Goal: Task Accomplishment & Management: Manage account settings

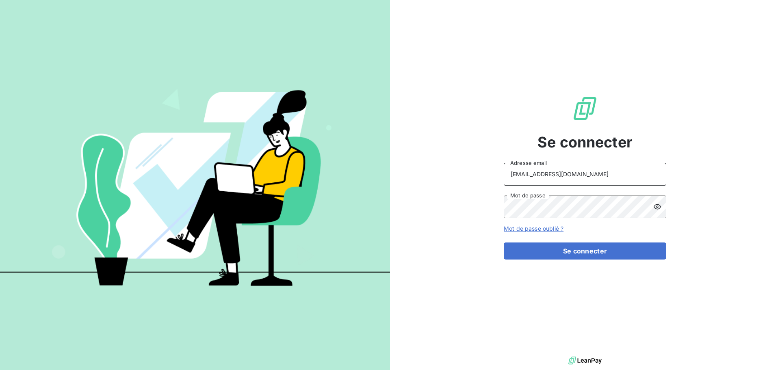
click at [593, 177] on input "[EMAIL_ADDRESS][DOMAIN_NAME]" at bounding box center [585, 174] width 163 height 23
type input "[EMAIL_ADDRESS][DOMAIN_NAME]"
click at [553, 258] on button "Se connecter" at bounding box center [585, 251] width 163 height 17
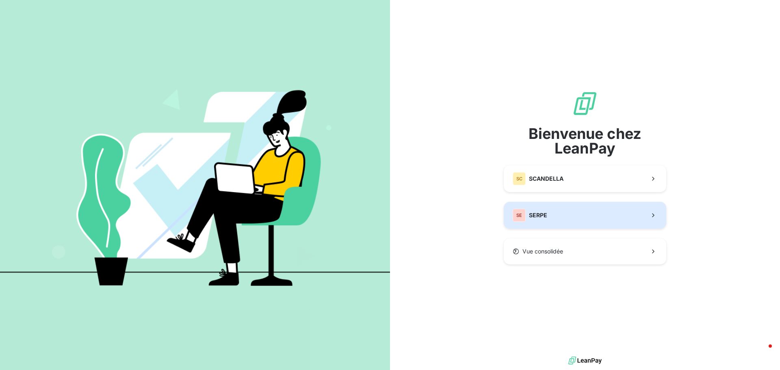
click at [556, 216] on button "SE SERPE" at bounding box center [585, 215] width 163 height 27
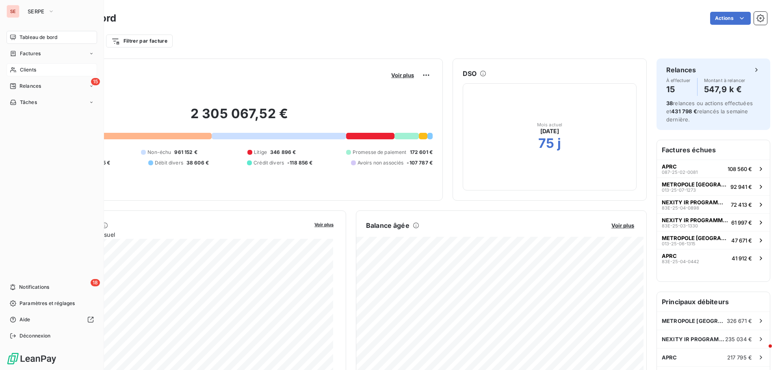
click at [36, 70] on span "Clients" at bounding box center [28, 69] width 16 height 7
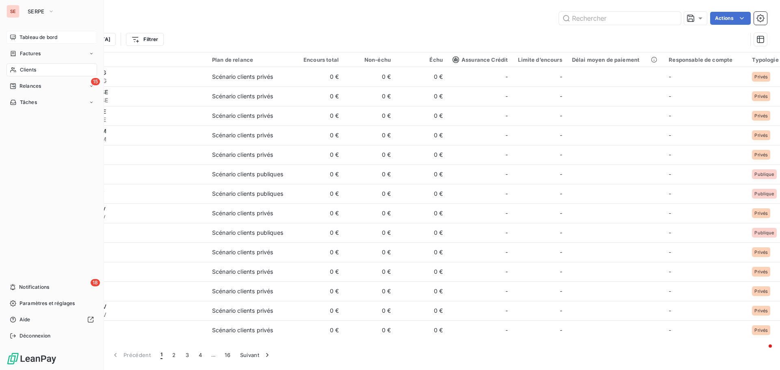
click at [41, 35] on span "Tableau de bord" at bounding box center [39, 37] width 38 height 7
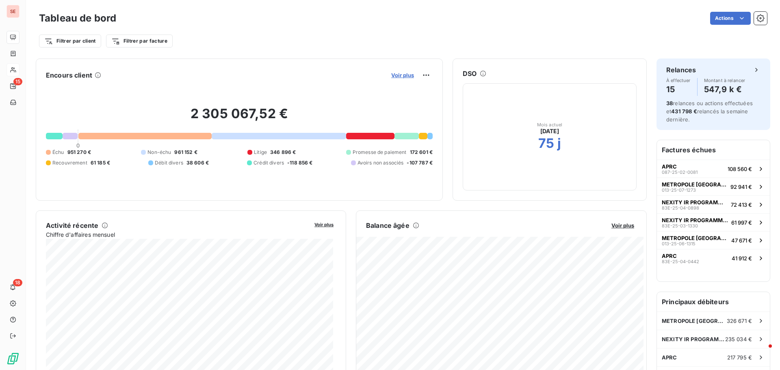
click at [399, 76] on span "Voir plus" at bounding box center [402, 75] width 23 height 7
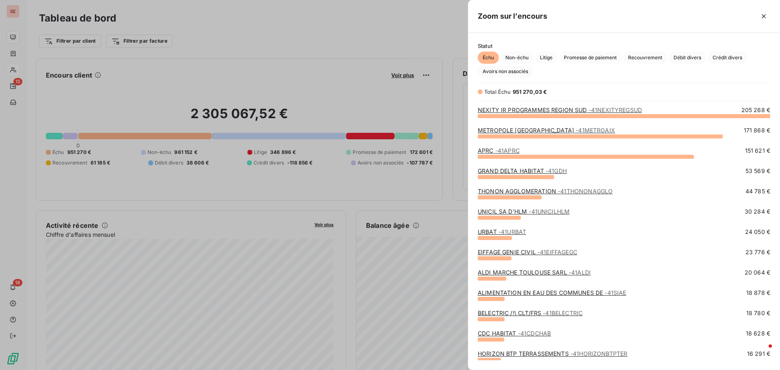
scroll to position [248, 306]
click at [374, 97] on div at bounding box center [390, 185] width 780 height 370
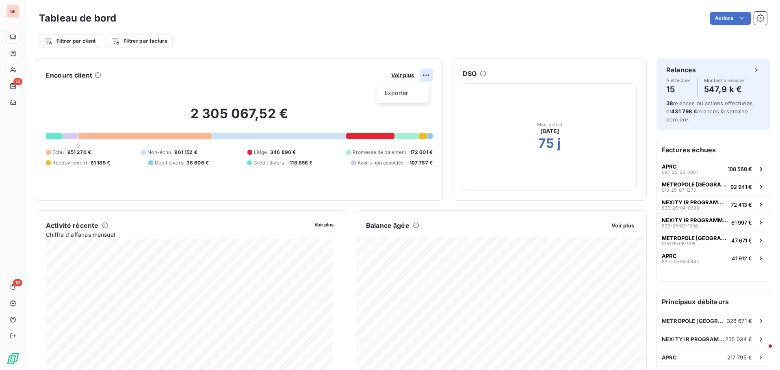
click at [420, 75] on html "SE 15 18 Tableau de bord Actions Filtrer par client Filtrer par facture Encours…" at bounding box center [390, 185] width 780 height 370
click at [409, 73] on html "SE 15 18 Tableau de bord Actions Filtrer par client Filtrer par facture Encours…" at bounding box center [390, 185] width 780 height 370
click at [403, 75] on span "Voir plus" at bounding box center [402, 75] width 23 height 7
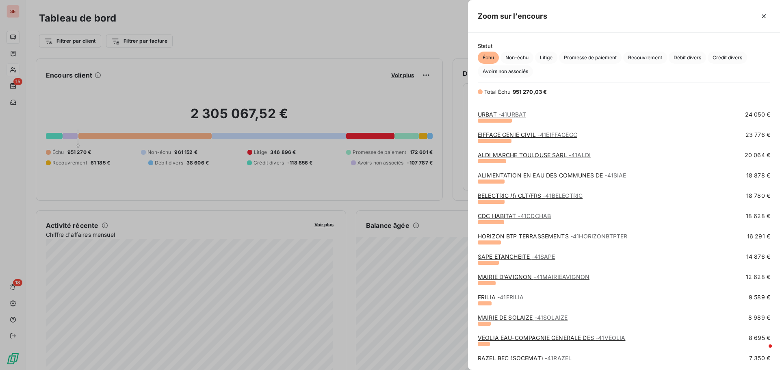
scroll to position [122, 0]
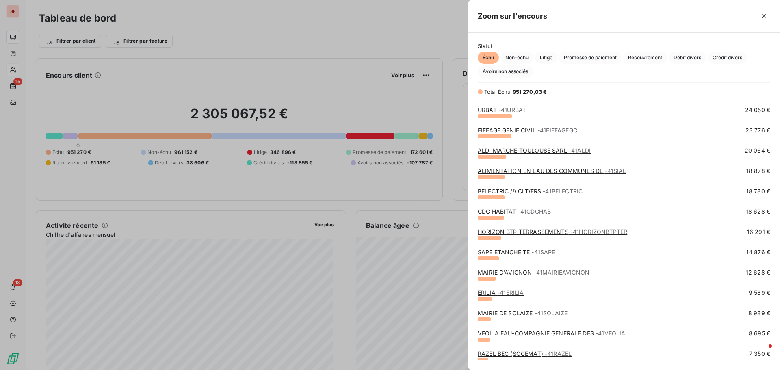
click at [508, 172] on link "ALIMENTATION EN EAU DES COMMUNES DE - 41SIAE" at bounding box center [552, 170] width 148 height 7
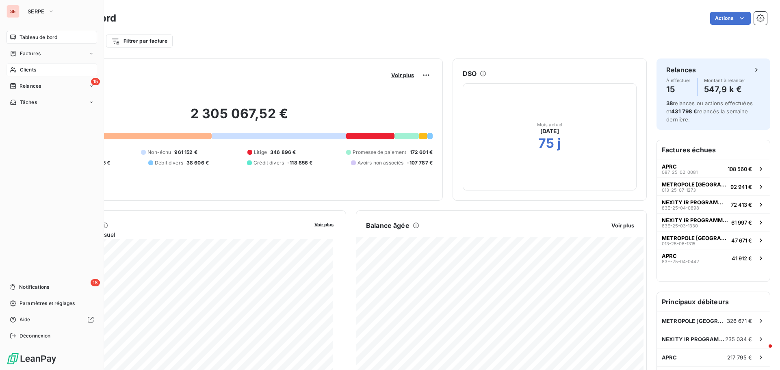
click at [24, 67] on span "Clients" at bounding box center [28, 69] width 16 height 7
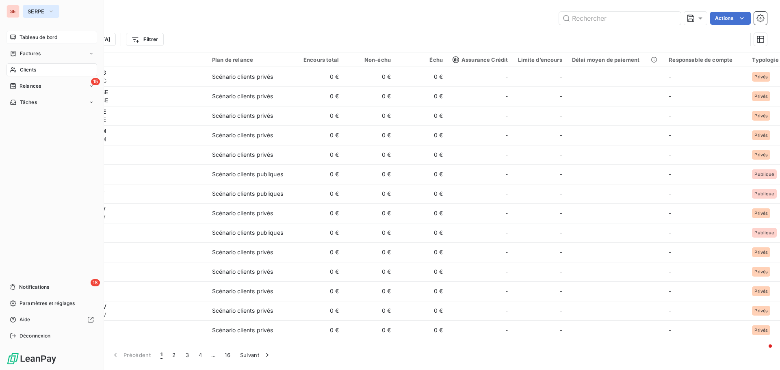
click at [41, 13] on span "SERPE" at bounding box center [36, 11] width 17 height 7
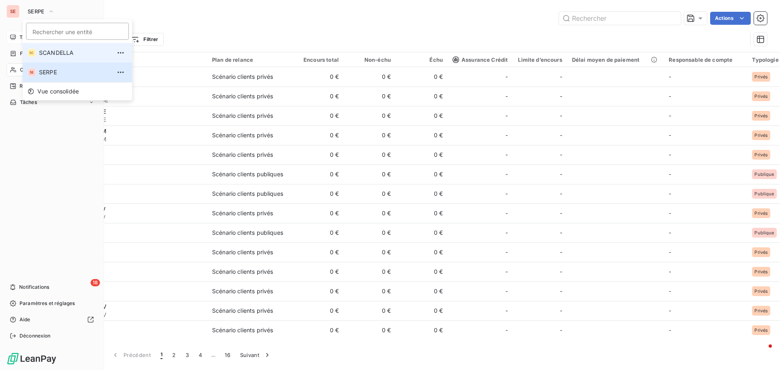
click at [50, 53] on span "SCANDELLA" at bounding box center [75, 53] width 72 height 8
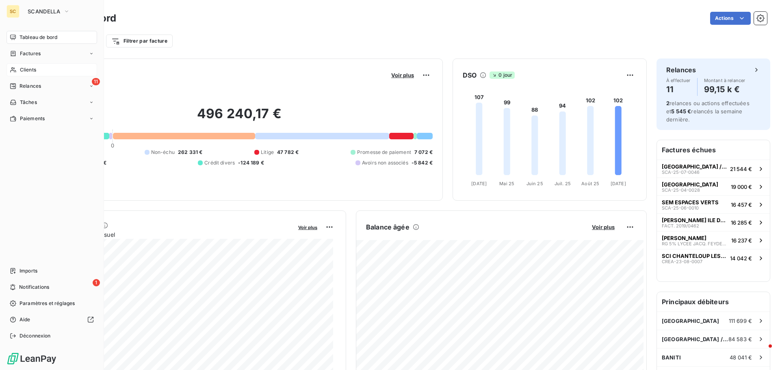
click at [40, 67] on div "Clients" at bounding box center [52, 69] width 91 height 13
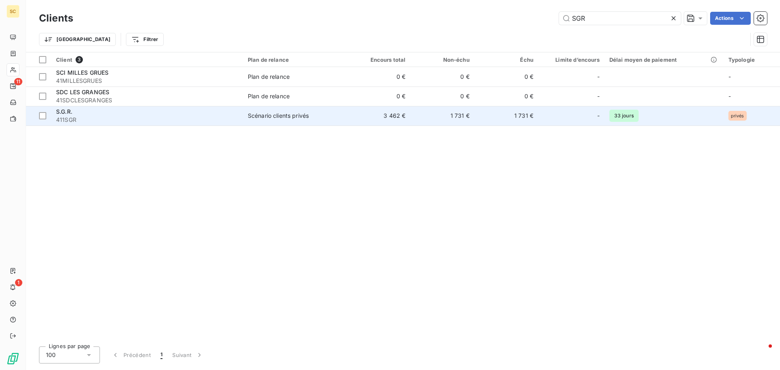
type input "SGR"
click at [161, 119] on span "411SGR" at bounding box center [147, 120] width 182 height 8
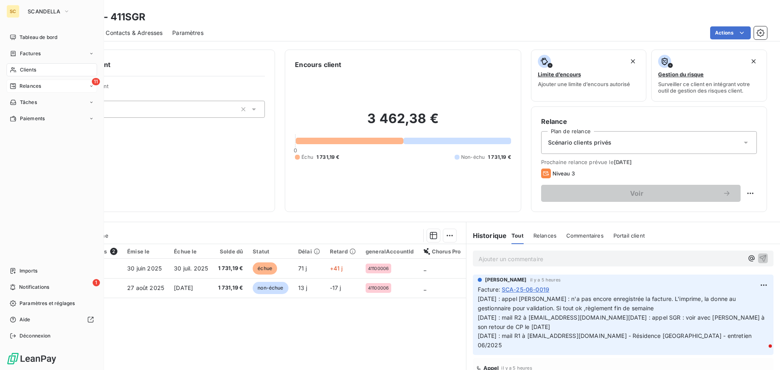
click at [46, 89] on div "11 Relances" at bounding box center [52, 86] width 91 height 13
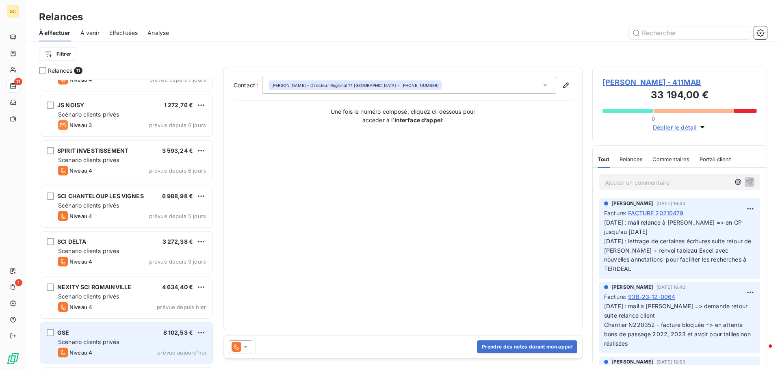
scroll to position [170, 0]
